Goal: Task Accomplishment & Management: Use online tool/utility

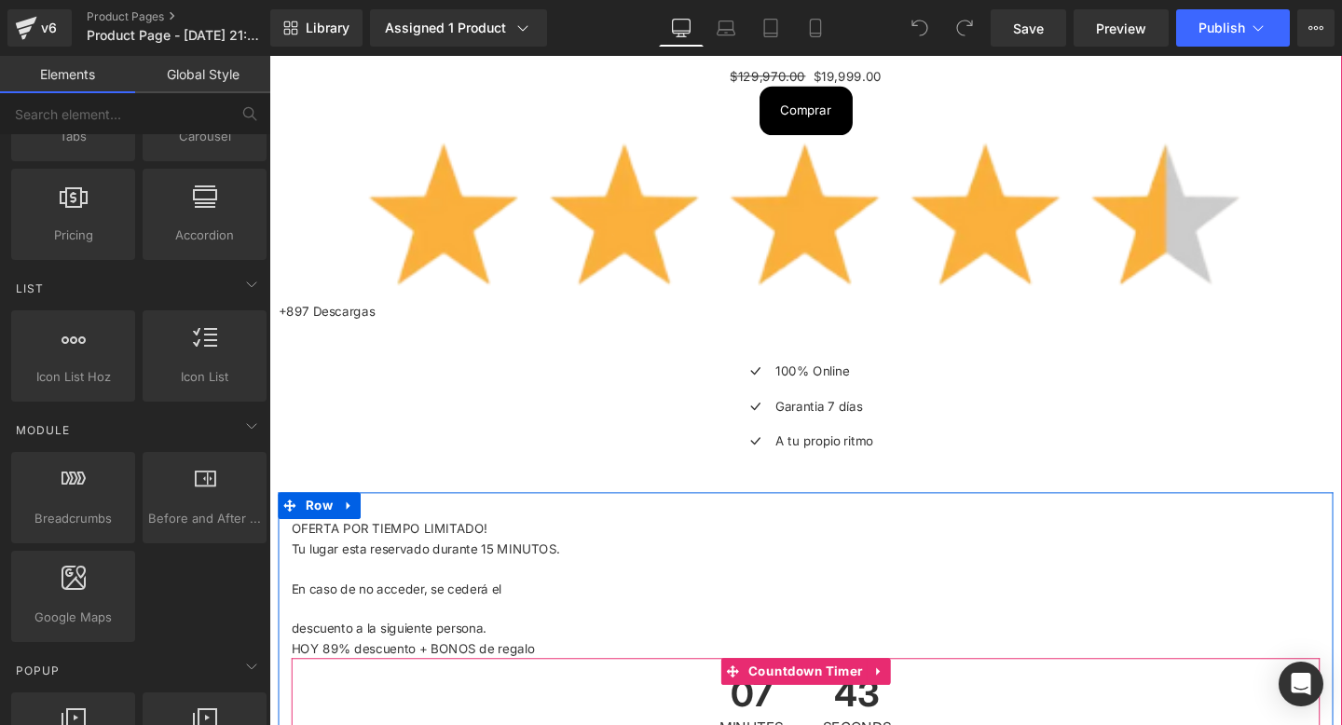
scroll to position [20422, 0]
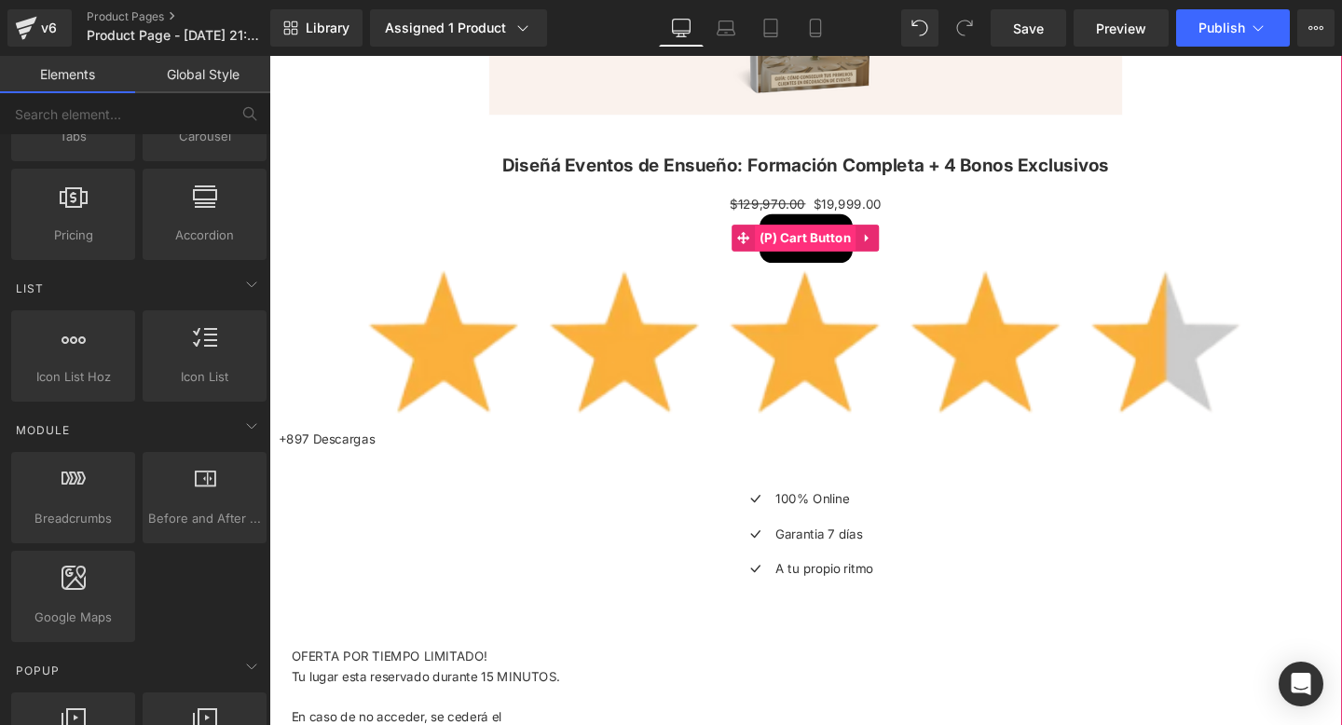
click at [815, 247] on span "(P) Cart Button" at bounding box center [833, 247] width 107 height 28
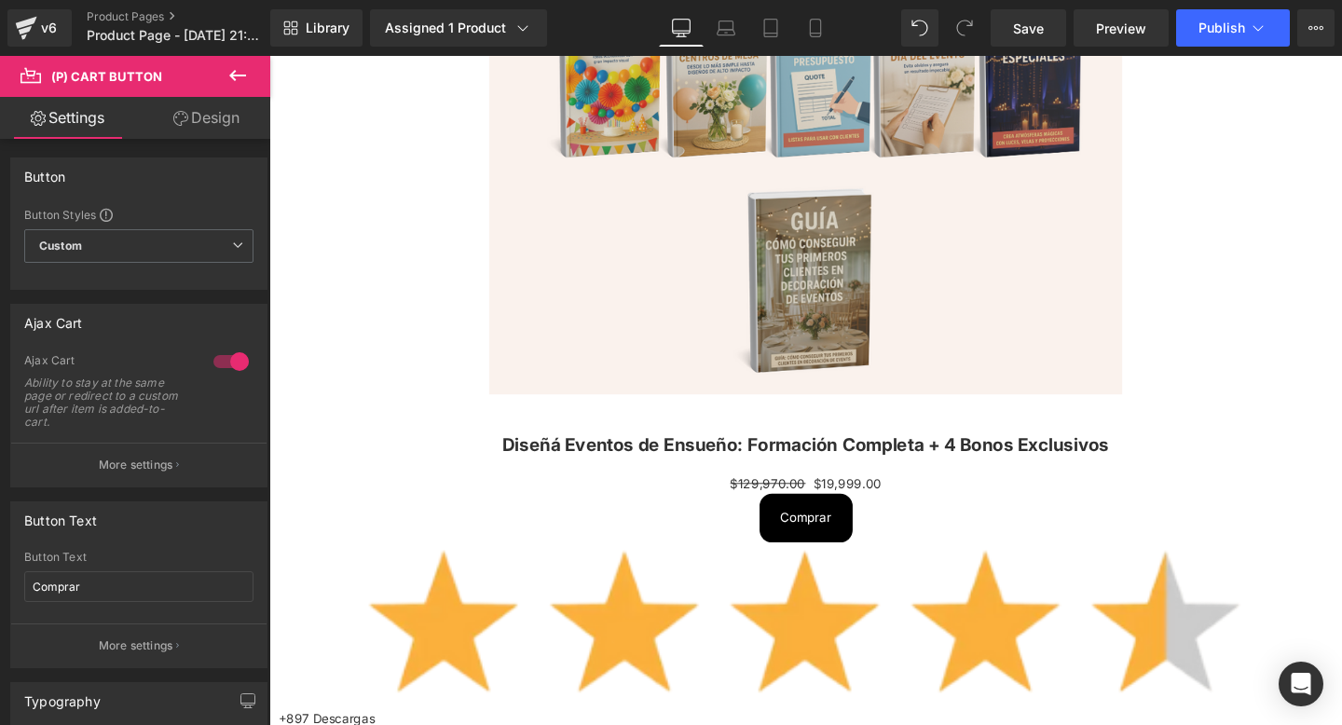
scroll to position [16293, 0]
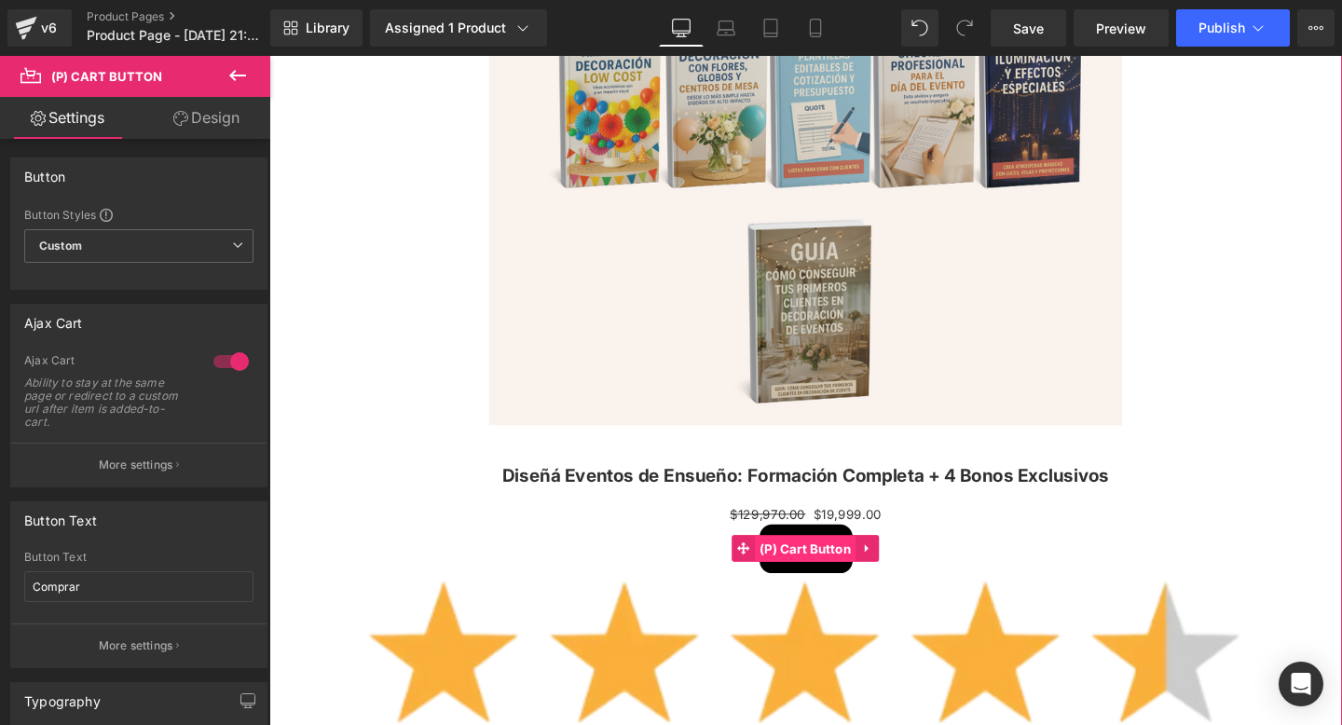
click at [830, 579] on span "(P) Cart Button" at bounding box center [833, 574] width 107 height 28
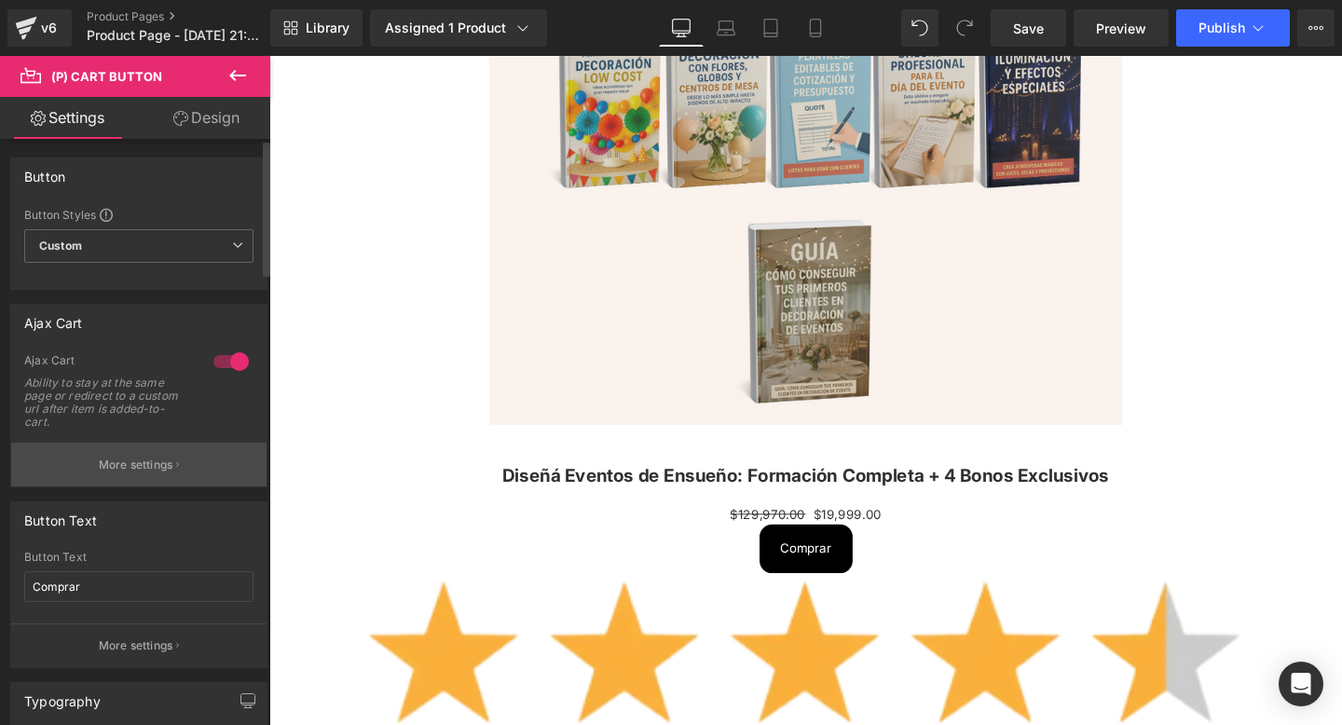
click at [131, 451] on button "More settings" at bounding box center [138, 465] width 255 height 44
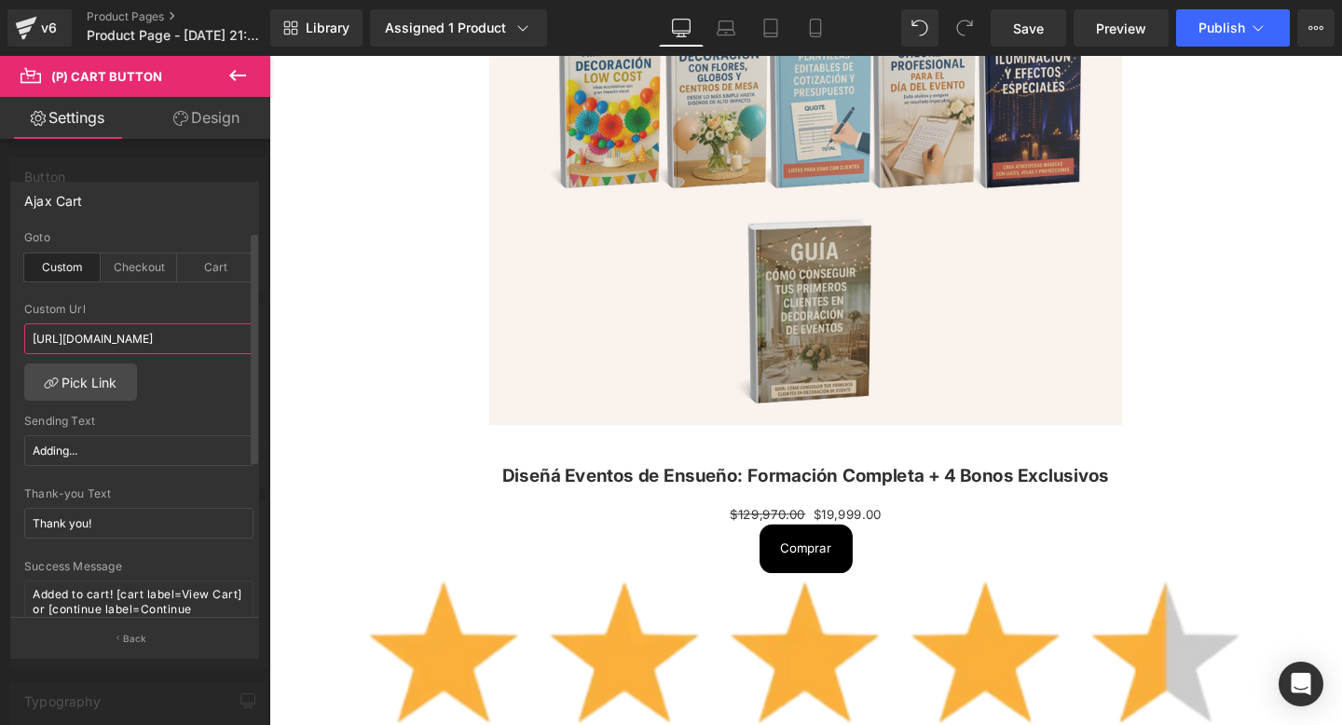
click at [109, 341] on input "[URL][DOMAIN_NAME]" at bounding box center [138, 338] width 229 height 31
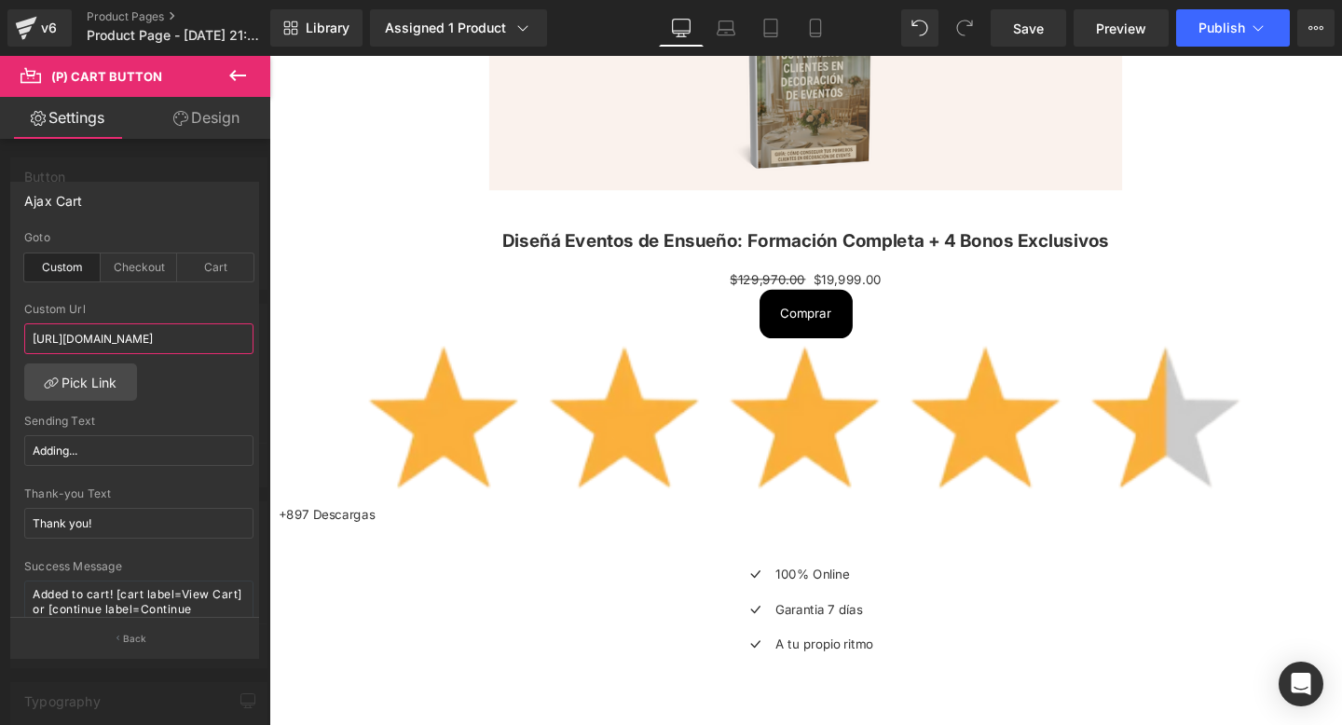
scroll to position [20267, 0]
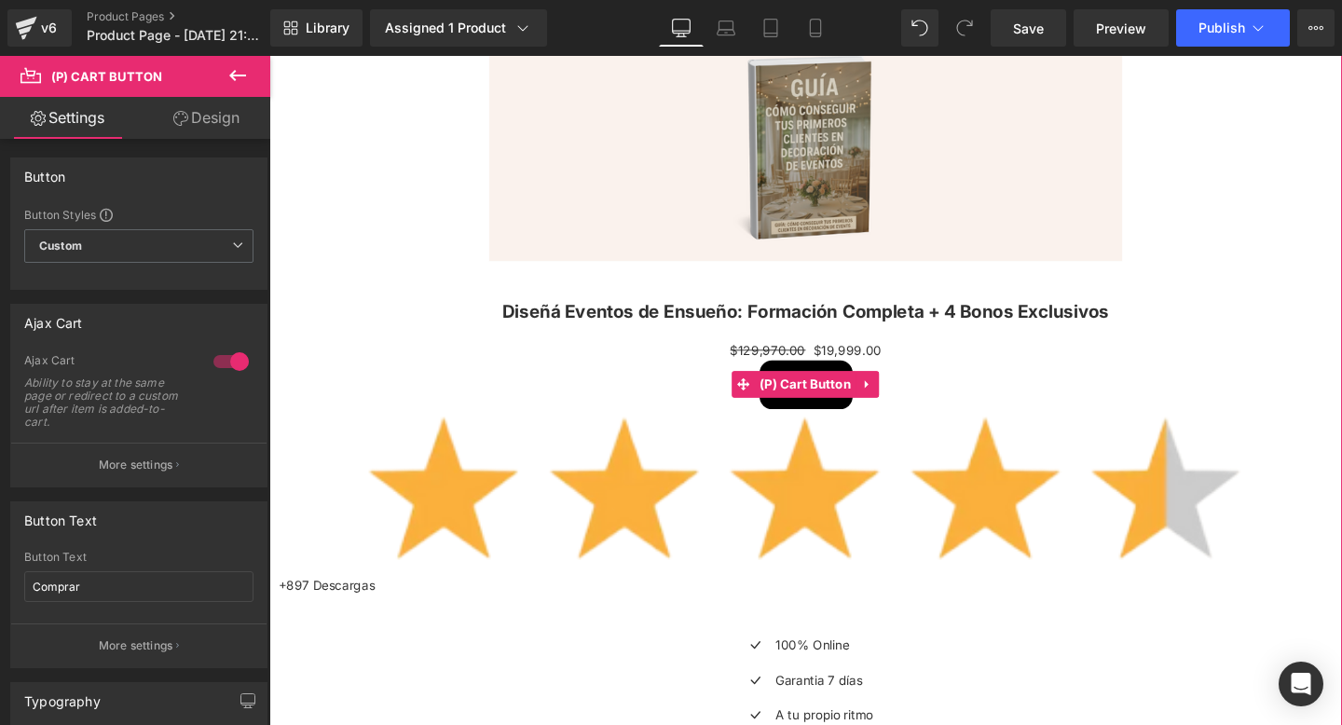
click at [814, 414] on span "(P) Cart Button" at bounding box center [833, 402] width 107 height 28
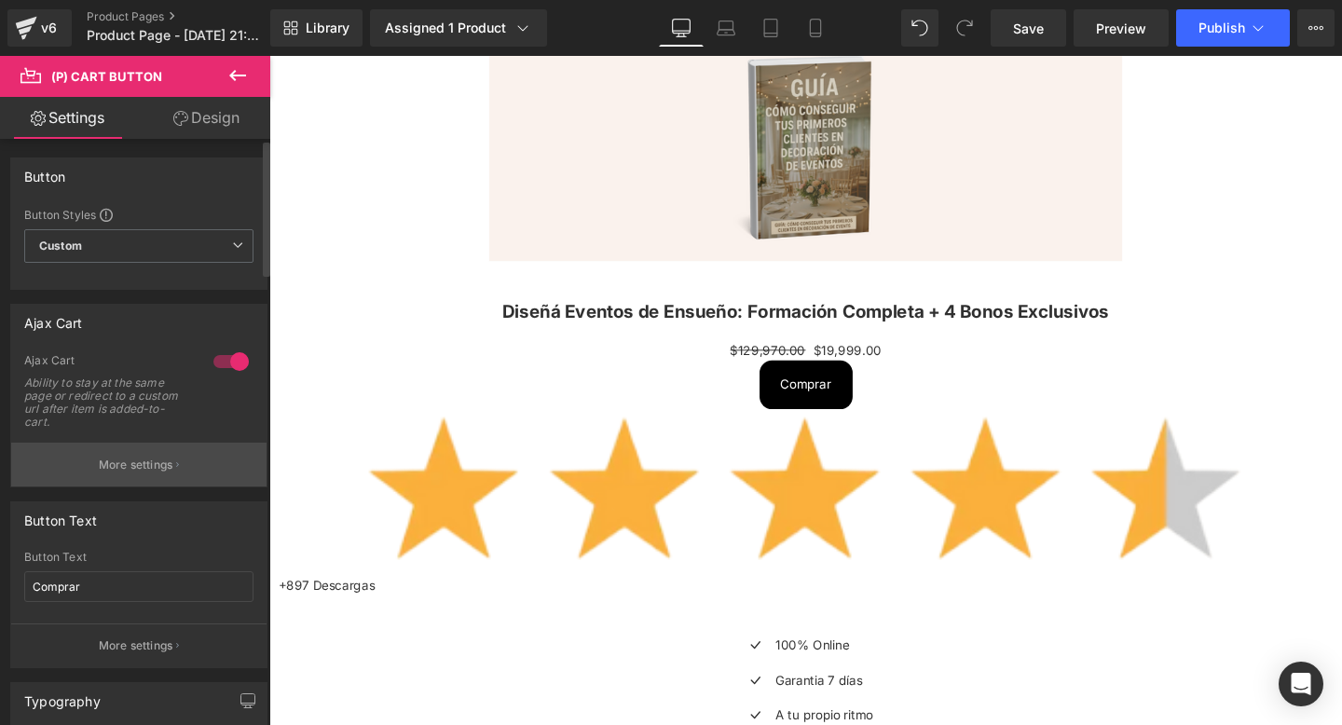
click at [142, 462] on p "More settings" at bounding box center [136, 465] width 75 height 17
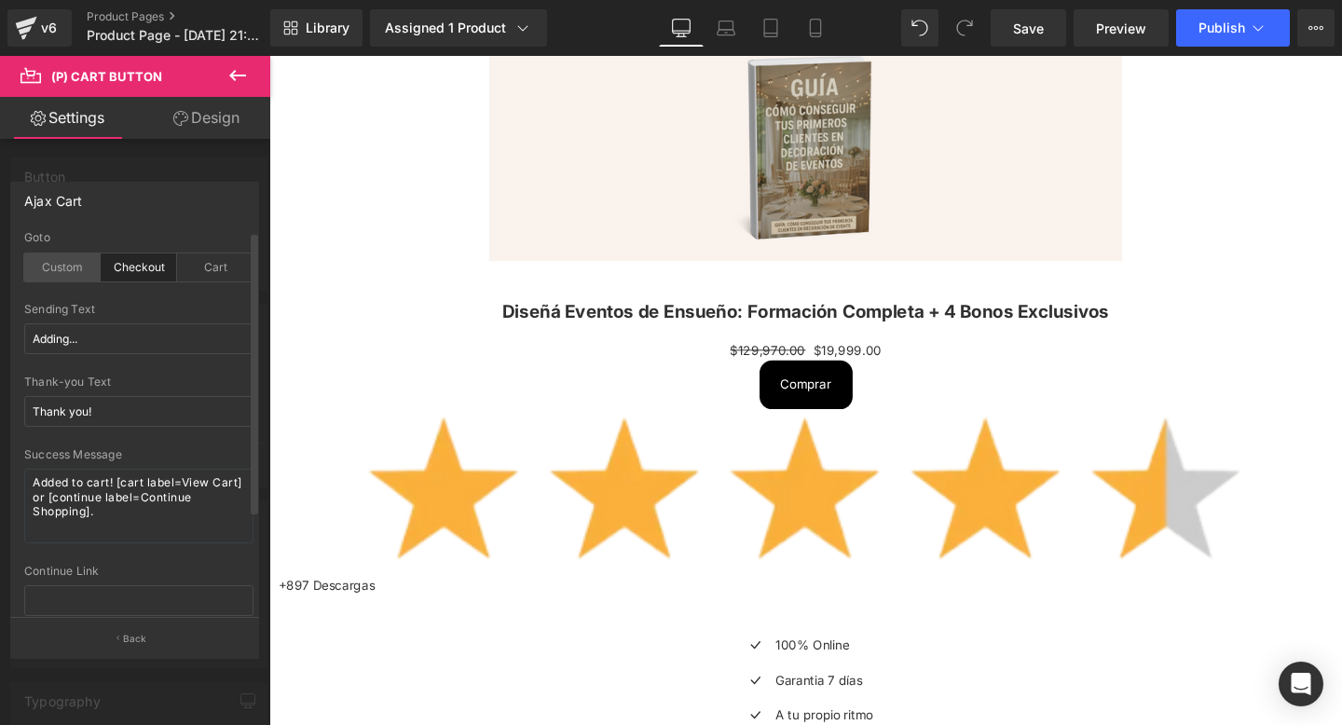
click at [54, 265] on div "Custom" at bounding box center [62, 267] width 76 height 28
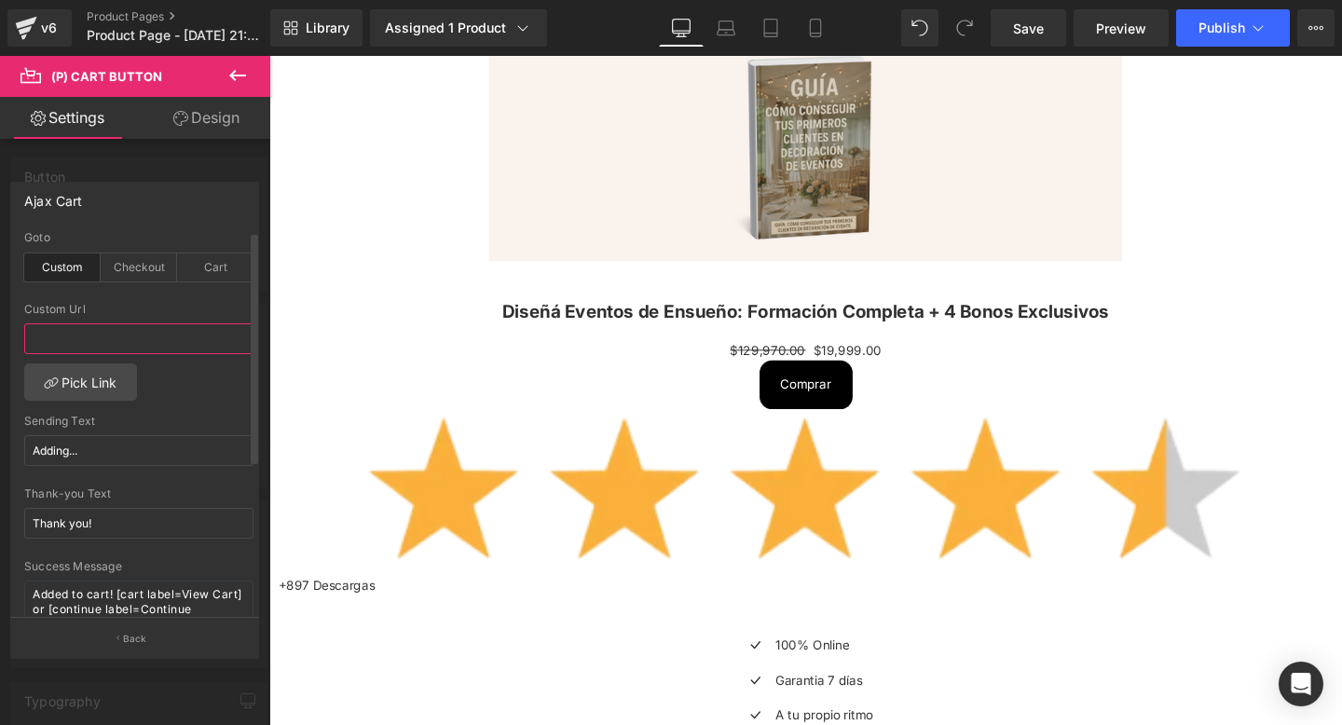
click at [79, 333] on input "text" at bounding box center [138, 338] width 229 height 31
paste input "[URL][DOMAIN_NAME]"
type input "[URL][DOMAIN_NAME]"
click at [1208, 33] on span "Publish" at bounding box center [1221, 28] width 47 height 15
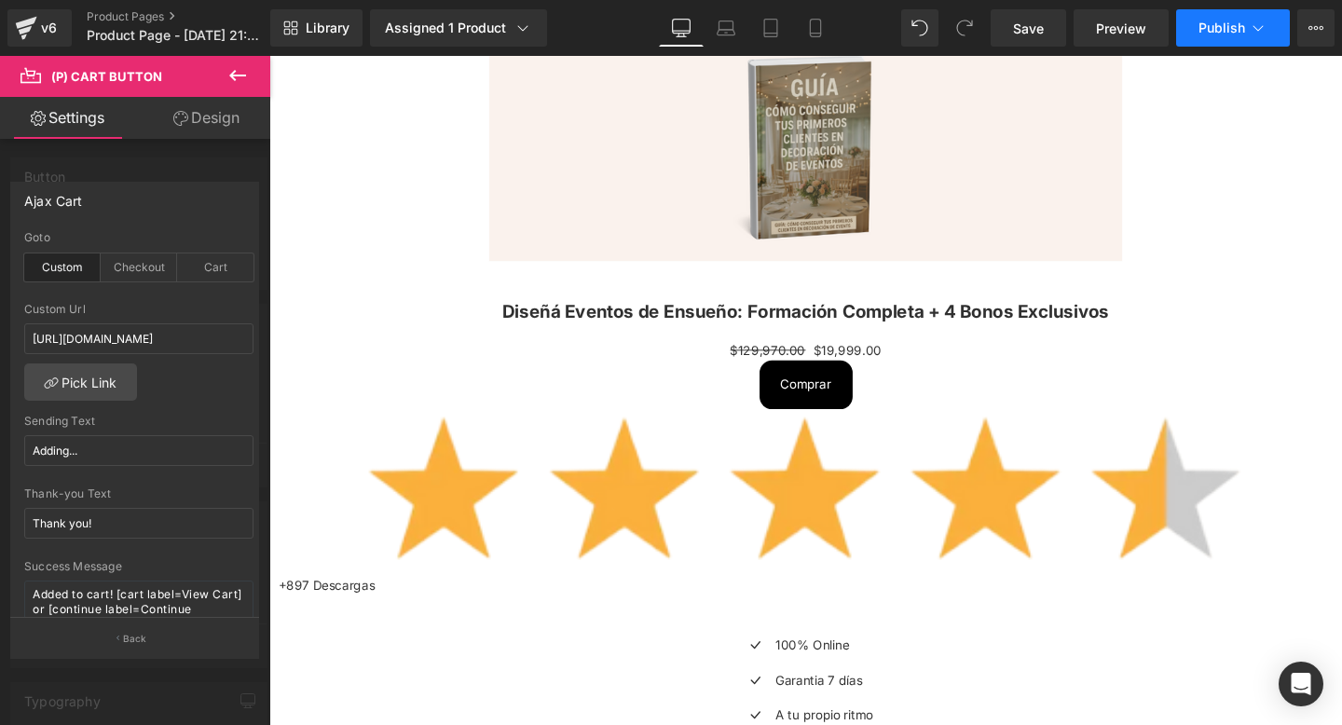
scroll to position [0, 0]
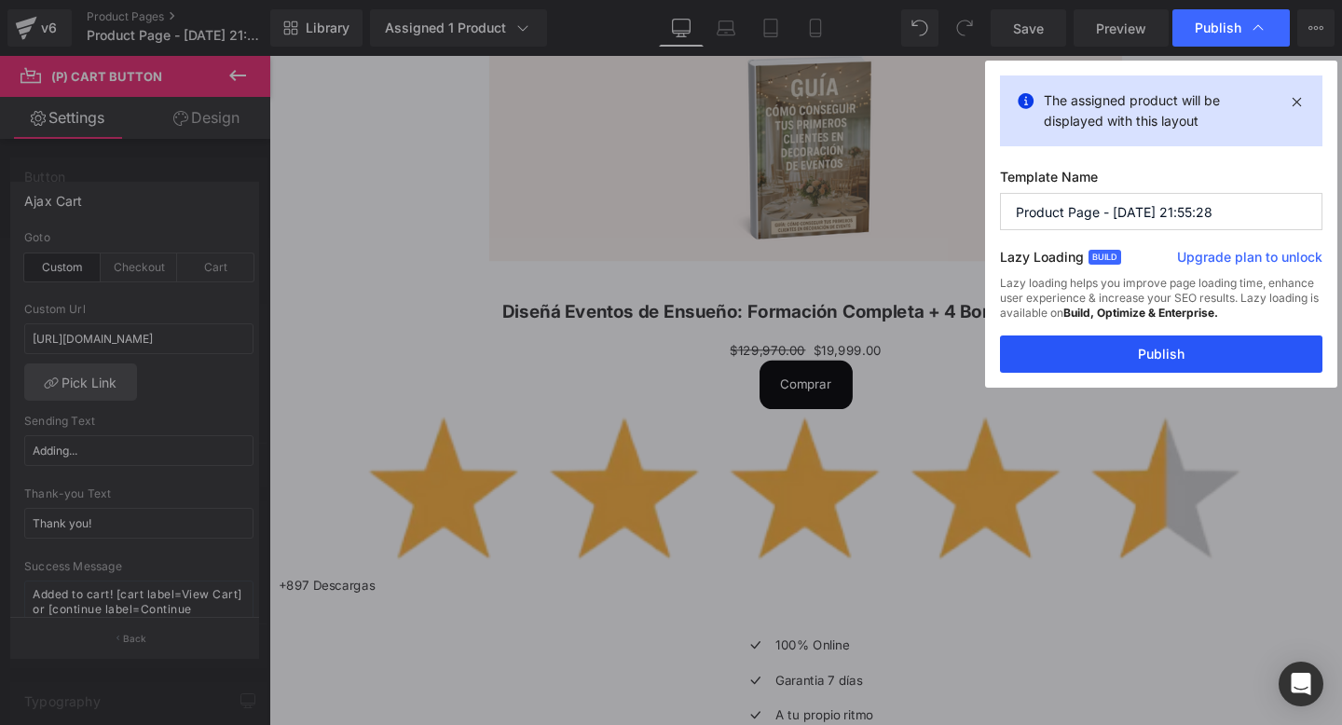
click at [1055, 359] on button "Publish" at bounding box center [1161, 353] width 322 height 37
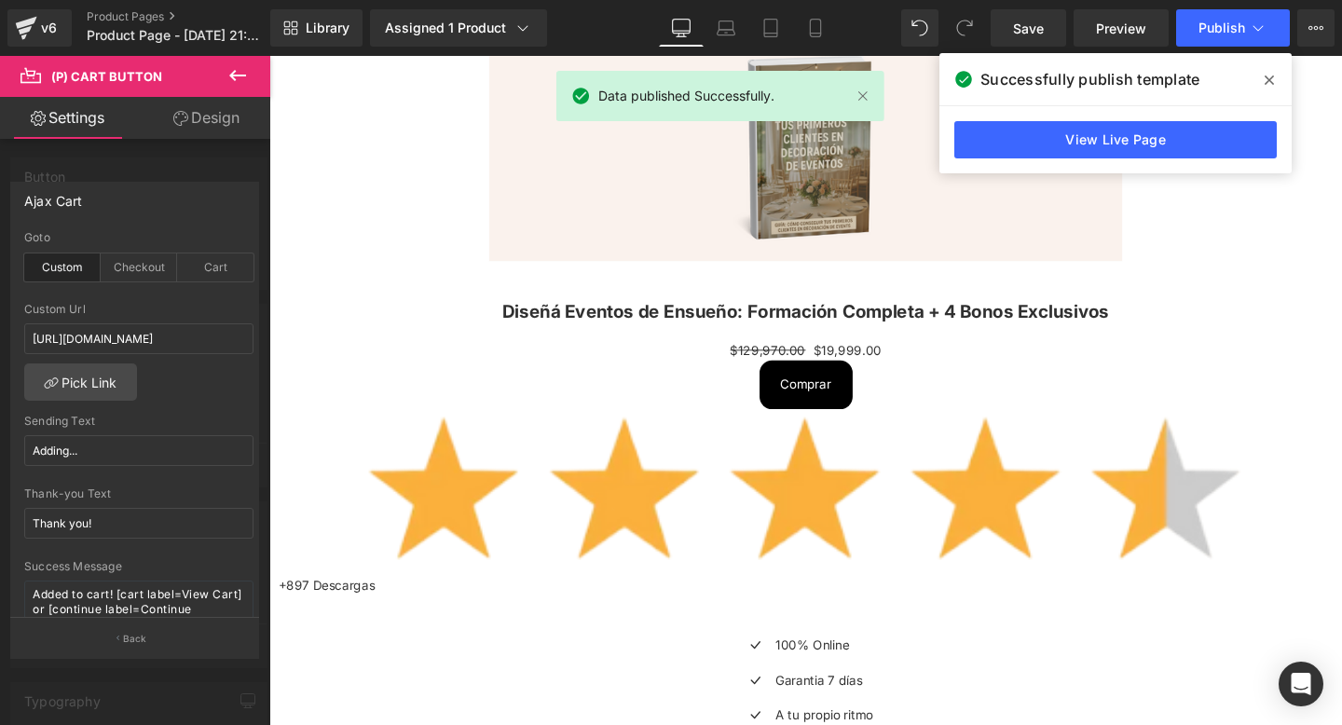
click at [1267, 75] on icon at bounding box center [1269, 80] width 9 height 15
